Goal: Register for event/course

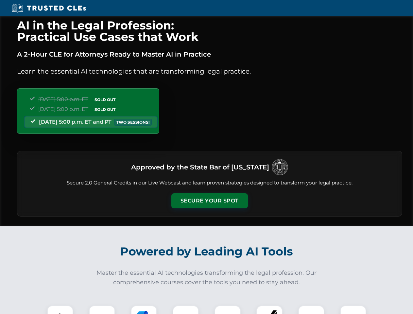
click at [210, 201] on button "Secure Your Spot" at bounding box center [210, 200] width 77 height 15
click at [60, 310] on img at bounding box center [60, 318] width 19 height 19
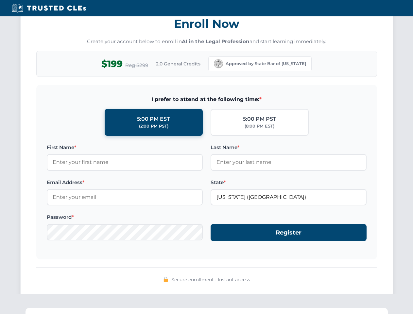
scroll to position [643, 0]
